Goal: Find specific page/section: Find specific page/section

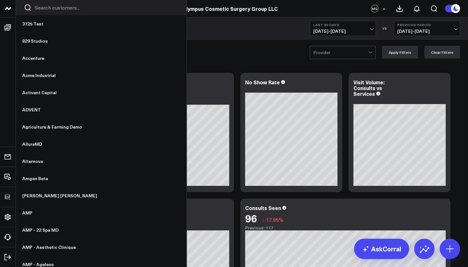
click at [47, 8] on input "Search customers input" at bounding box center [107, 7] width 144 height 7
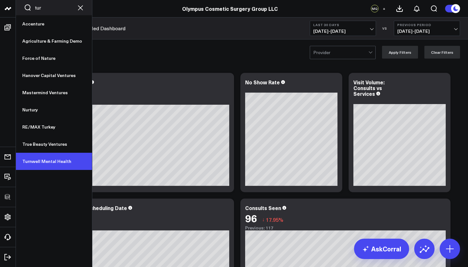
type input "tur"
click at [42, 163] on link "Turnwell Mental Health" at bounding box center [54, 161] width 76 height 17
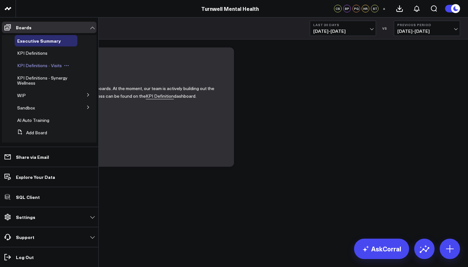
click at [47, 68] on span "KPI Definitions - Visits" at bounding box center [39, 65] width 45 height 6
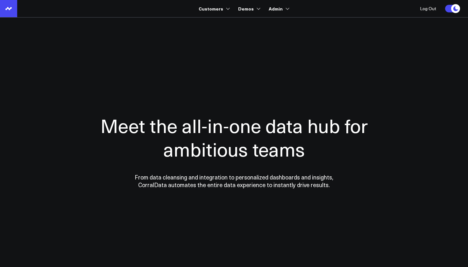
click at [9, 9] on use at bounding box center [8, 8] width 6 height 3
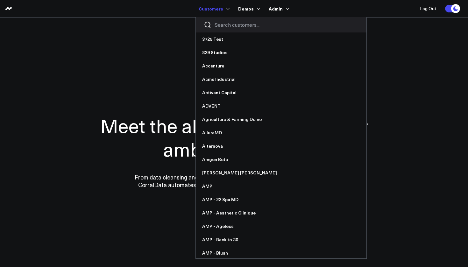
click at [213, 8] on link "Customers" at bounding box center [214, 8] width 30 height 11
click at [221, 24] on input "Search customers input" at bounding box center [287, 24] width 144 height 7
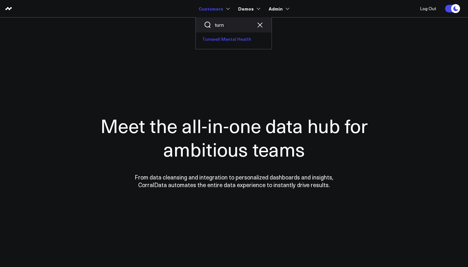
type input "turn"
click at [224, 39] on link "Turnwell Mental Health" at bounding box center [234, 39] width 76 height 13
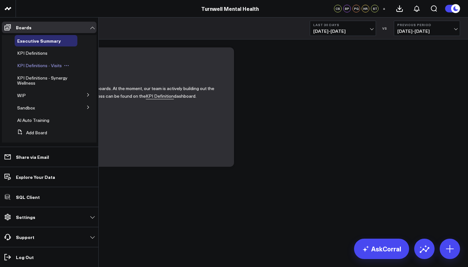
click at [39, 66] on span "KPI Definitions - Visits" at bounding box center [39, 65] width 45 height 6
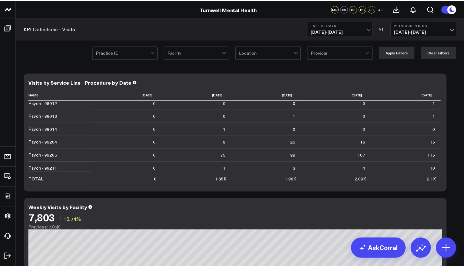
scroll to position [58, 0]
